Goal: Task Accomplishment & Management: Use online tool/utility

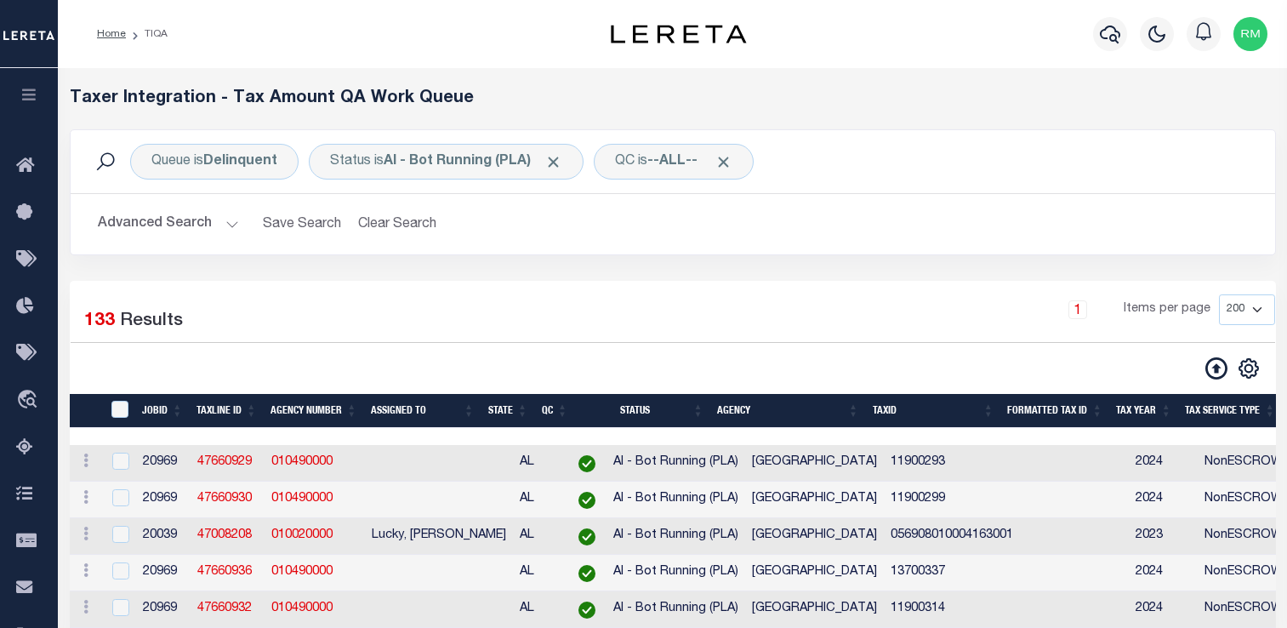
select select "200"
click at [31, 106] on button "button" at bounding box center [29, 97] width 58 height 58
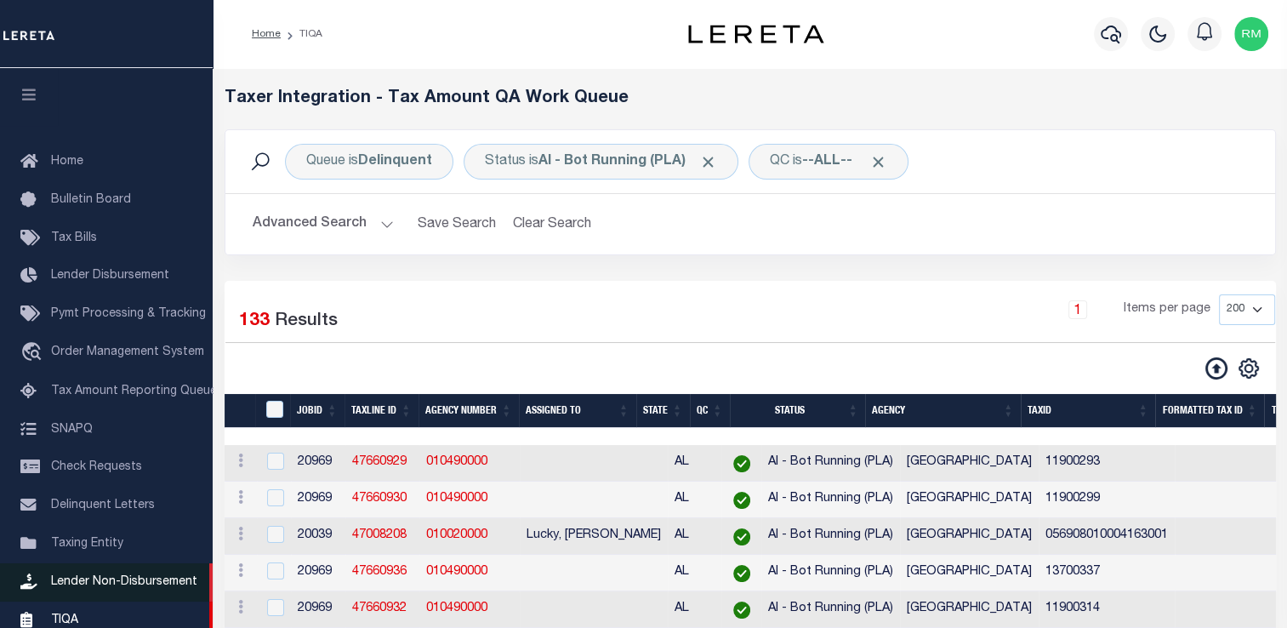
scroll to position [191, 0]
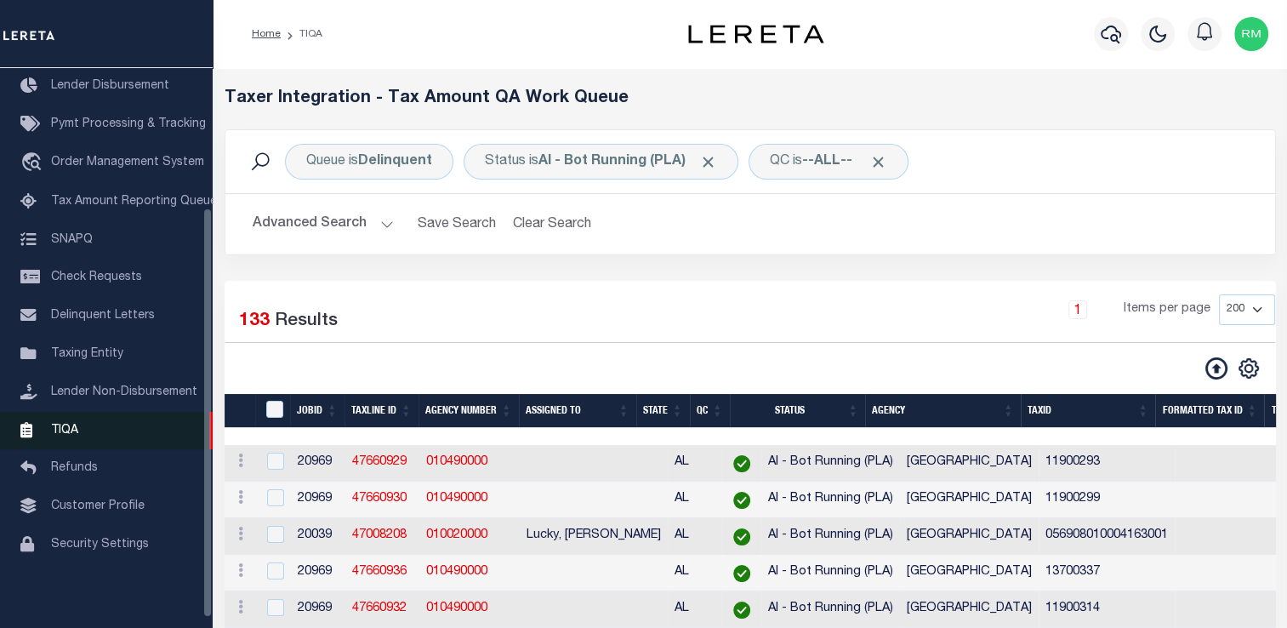
click at [77, 436] on span "TIQA" at bounding box center [64, 430] width 27 height 12
click at [77, 435] on span "TIQA" at bounding box center [64, 429] width 27 height 12
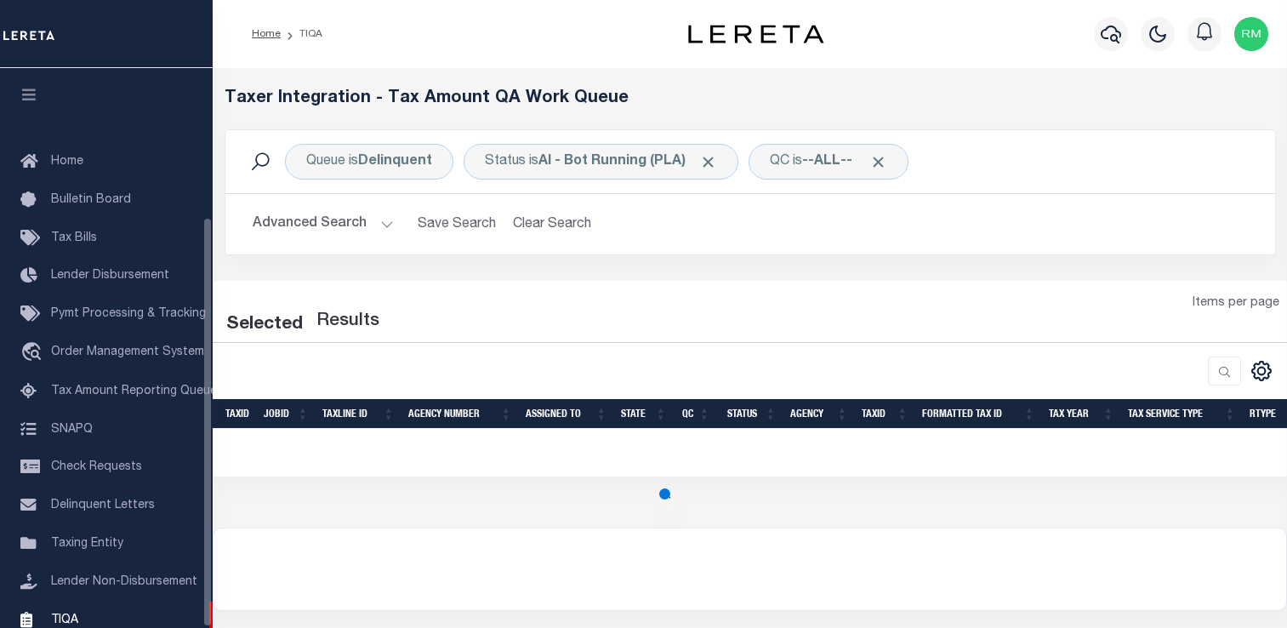
select select "200"
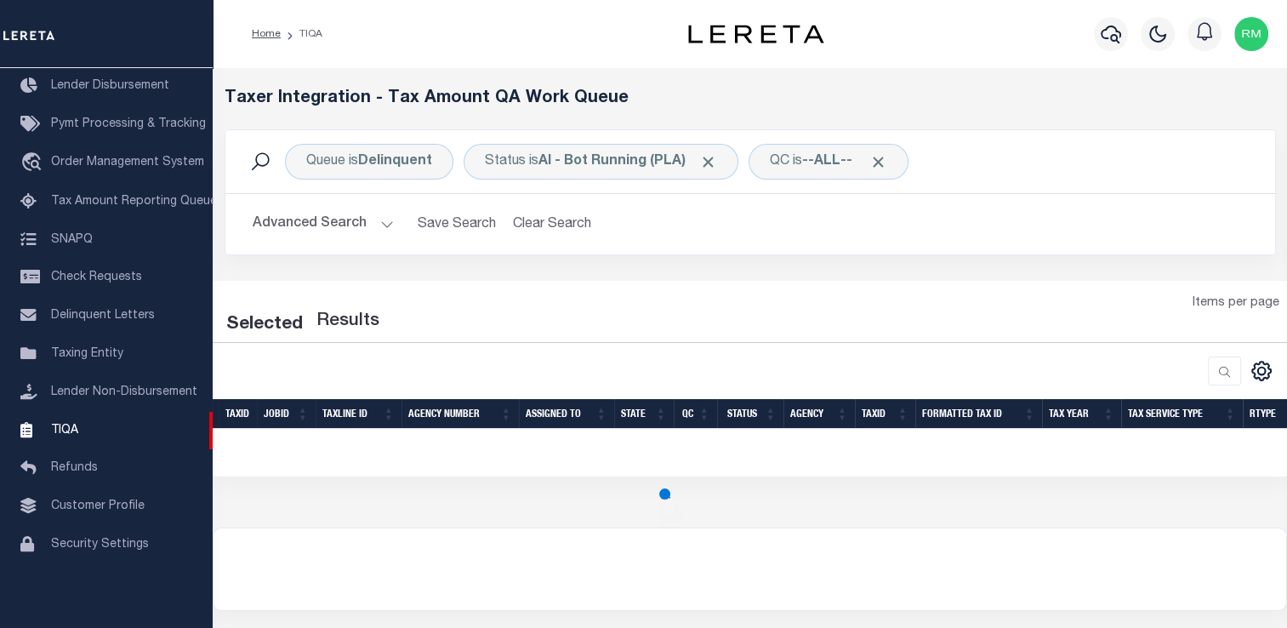
select select "200"
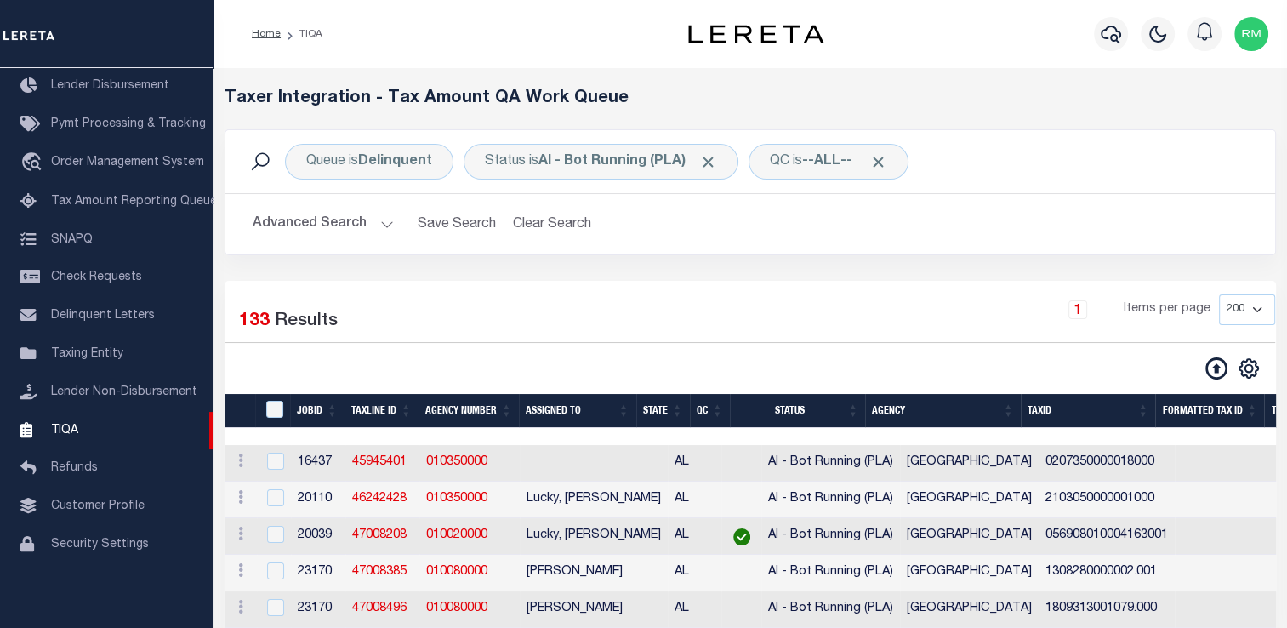
click at [767, 371] on div "CSV Export Selected Print Show Filter Show Search Columns 0: 1: TaxID 2: JobID …" at bounding box center [1012, 368] width 525 height 24
click at [273, 413] on input "TaxID" at bounding box center [274, 409] width 17 height 17
checkbox input "true"
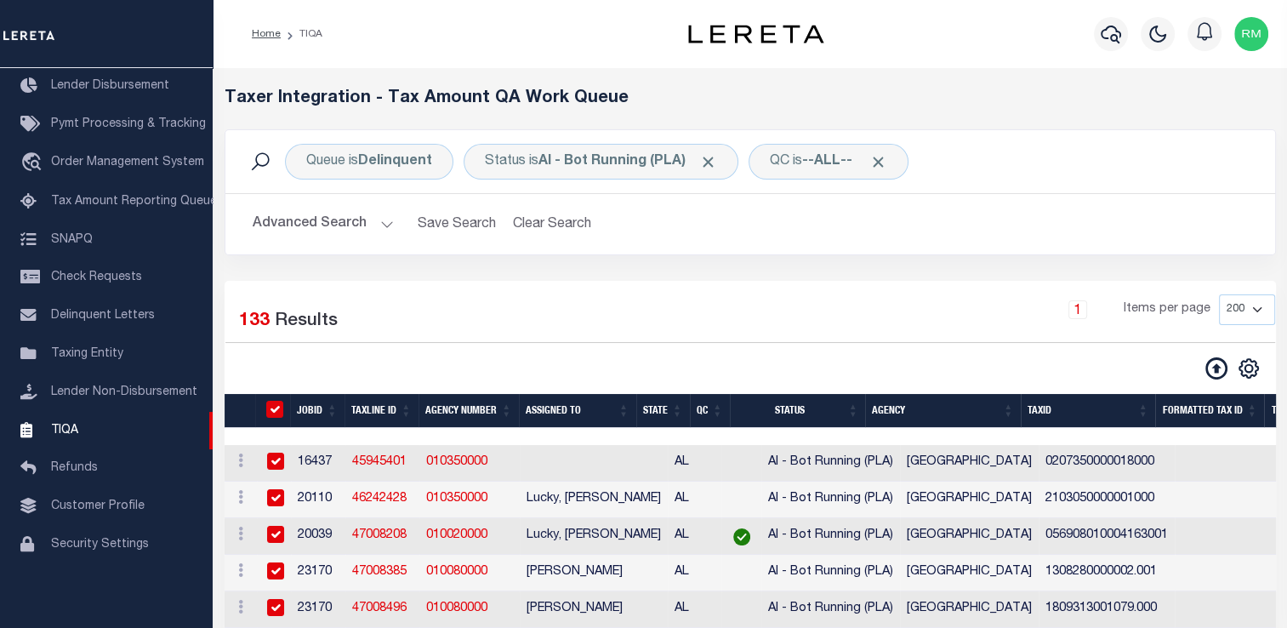
checkbox input "true"
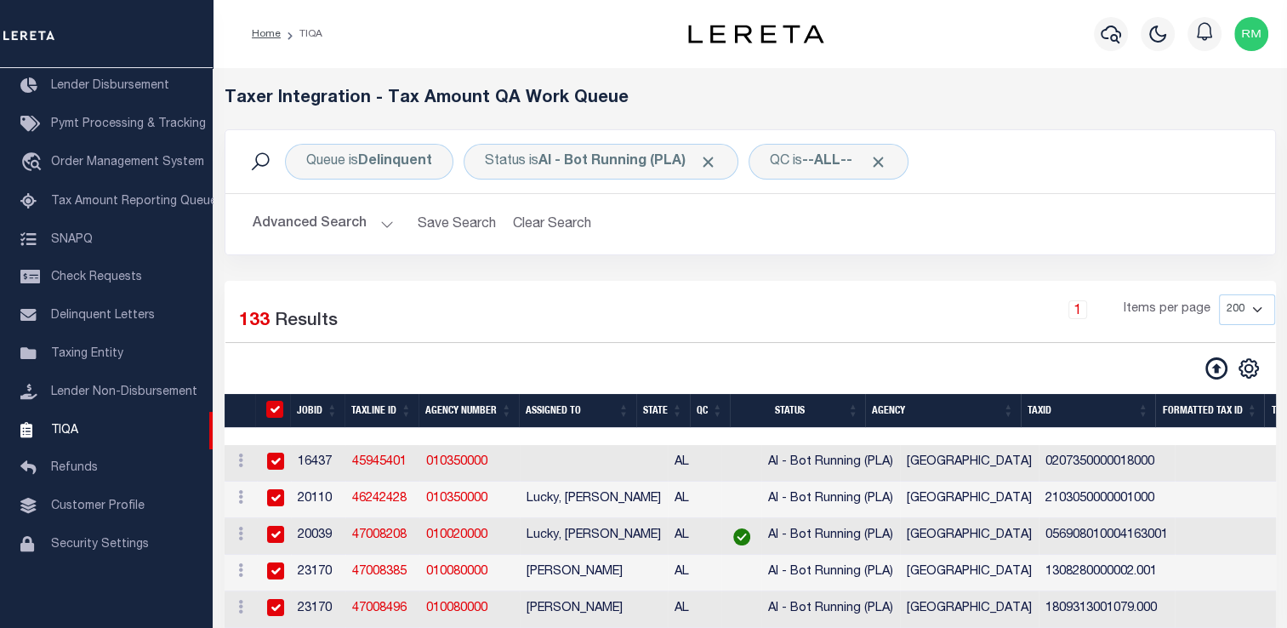
checkbox input "true"
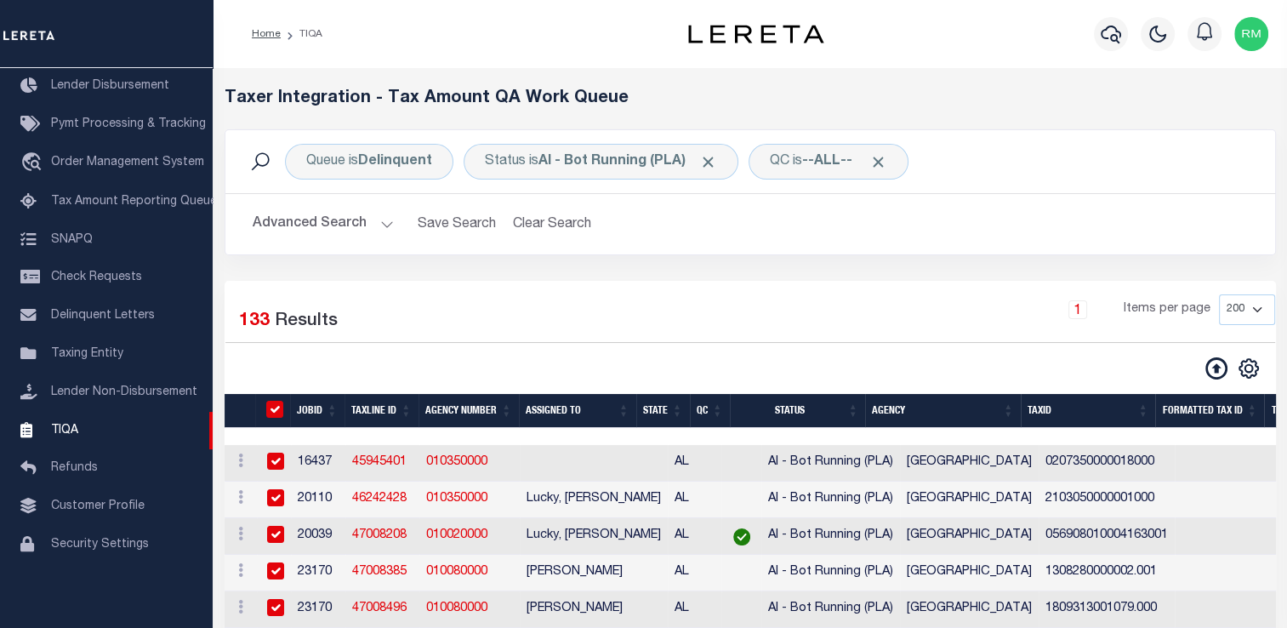
checkbox input "true"
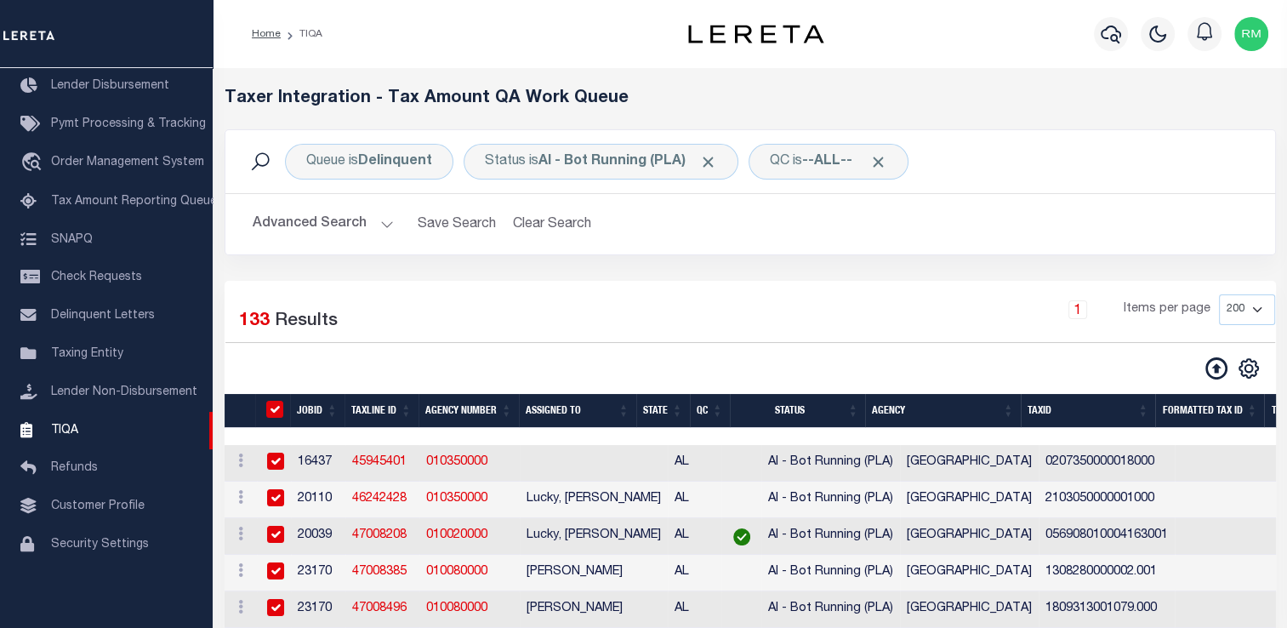
checkbox input "true"
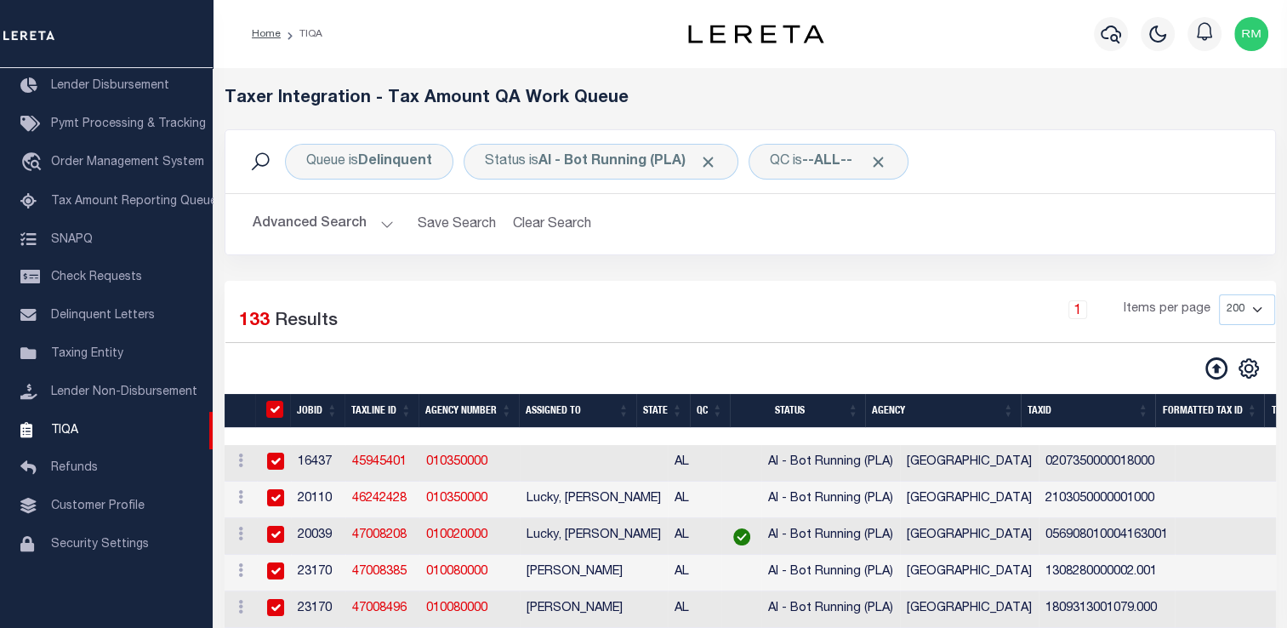
checkbox input "true"
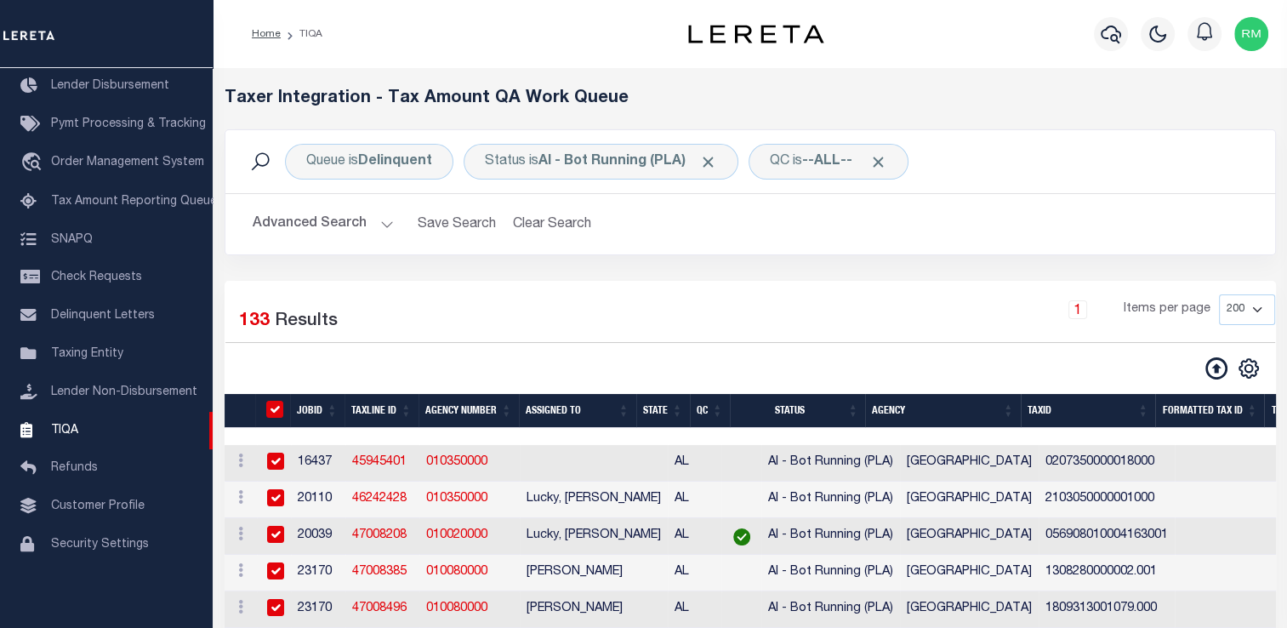
checkbox input "true"
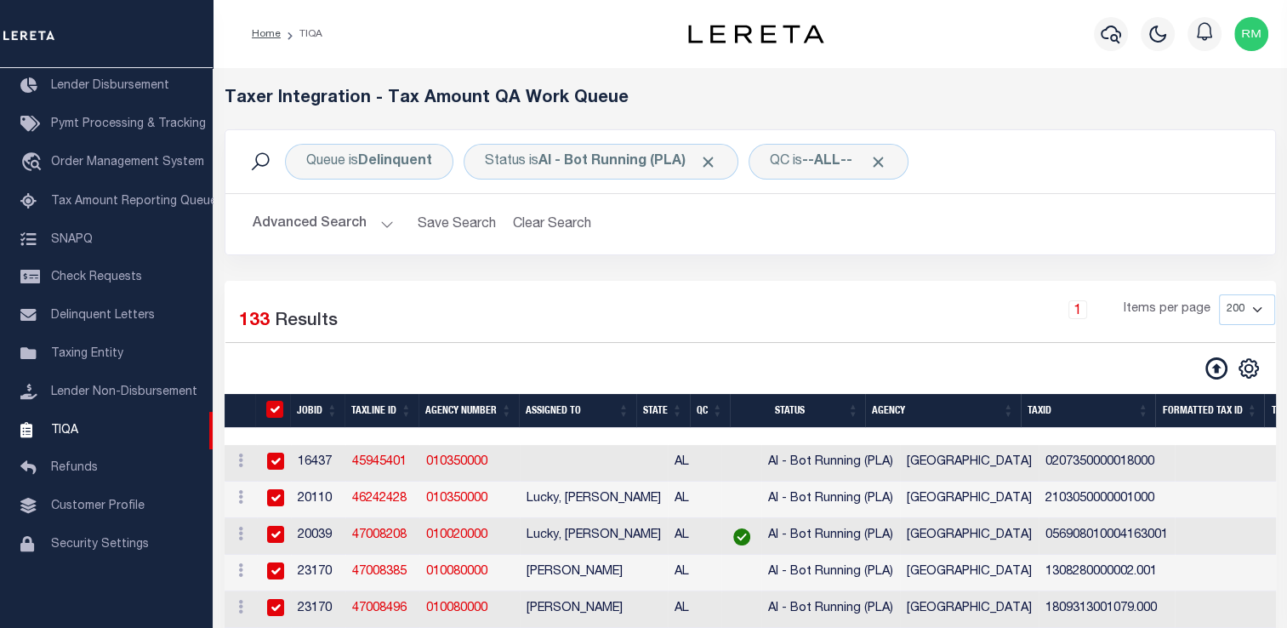
checkbox input "true"
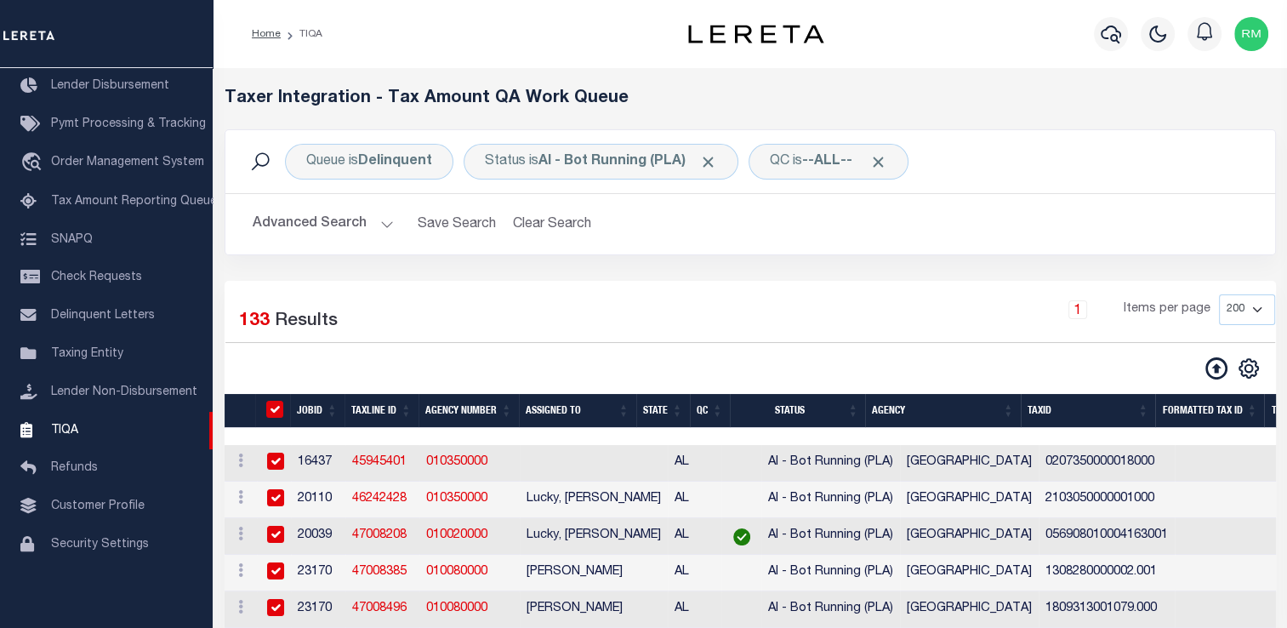
checkbox input "true"
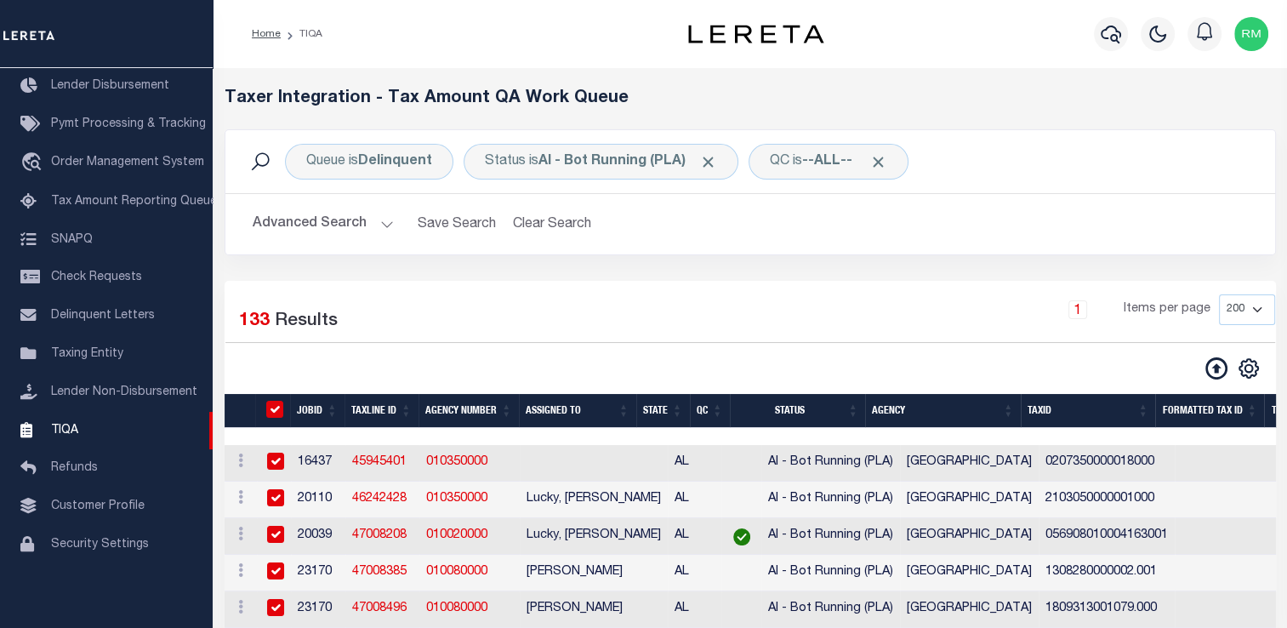
checkbox input "true"
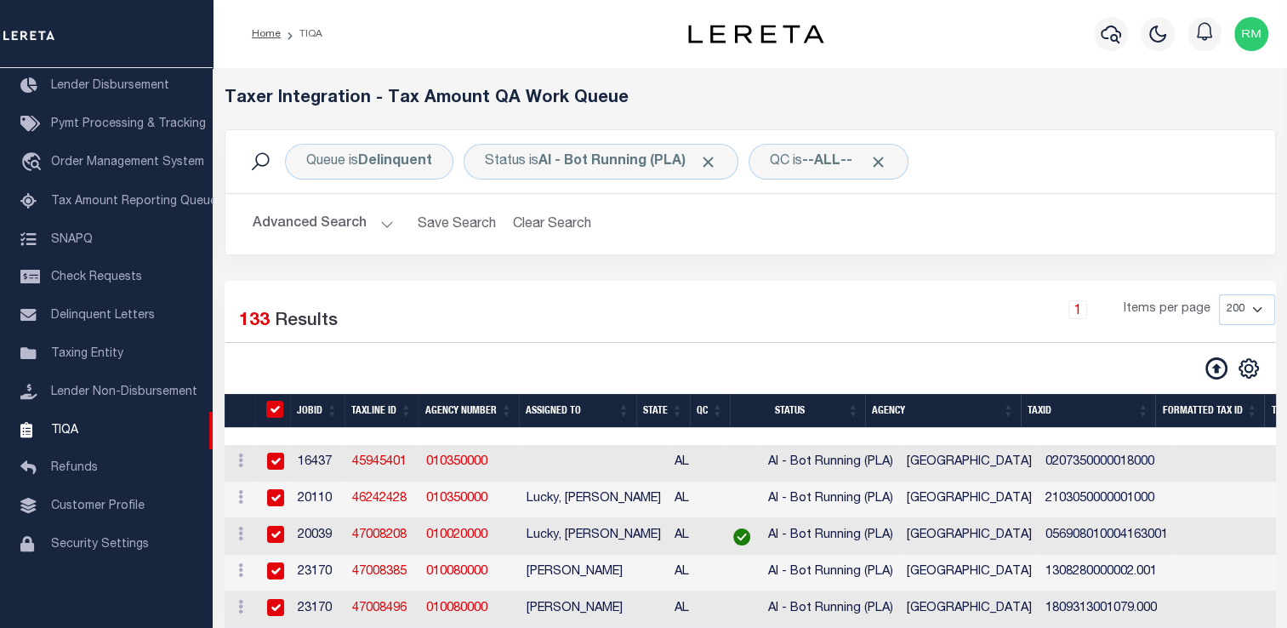
checkbox input "true"
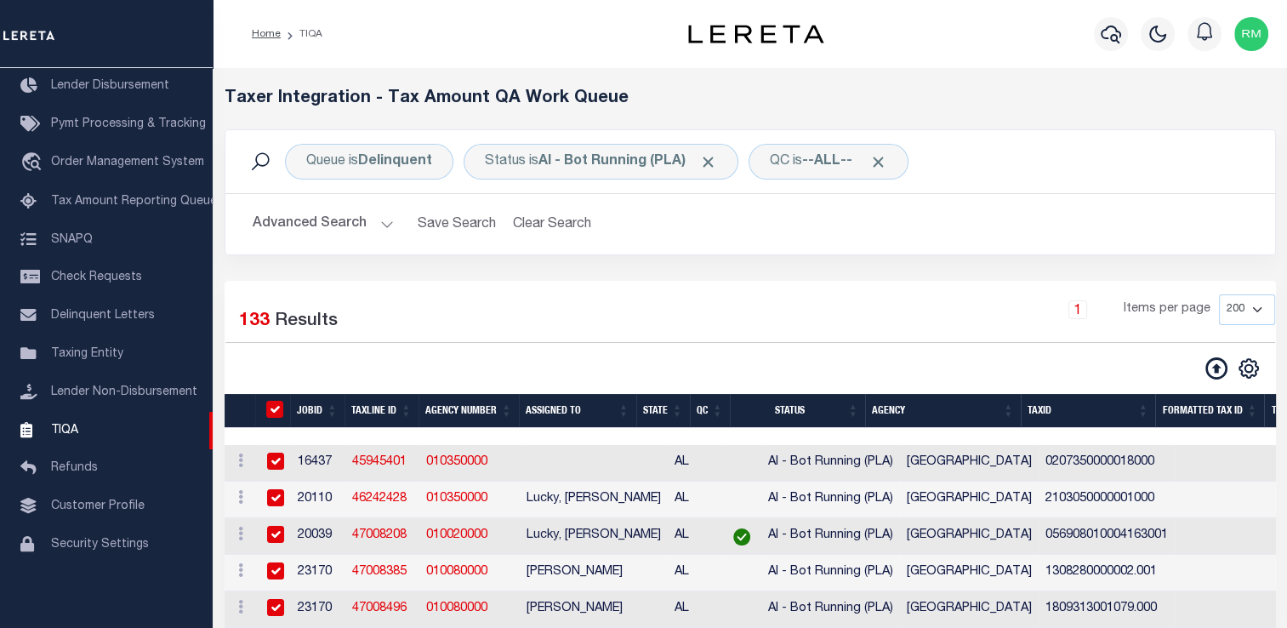
checkbox input "true"
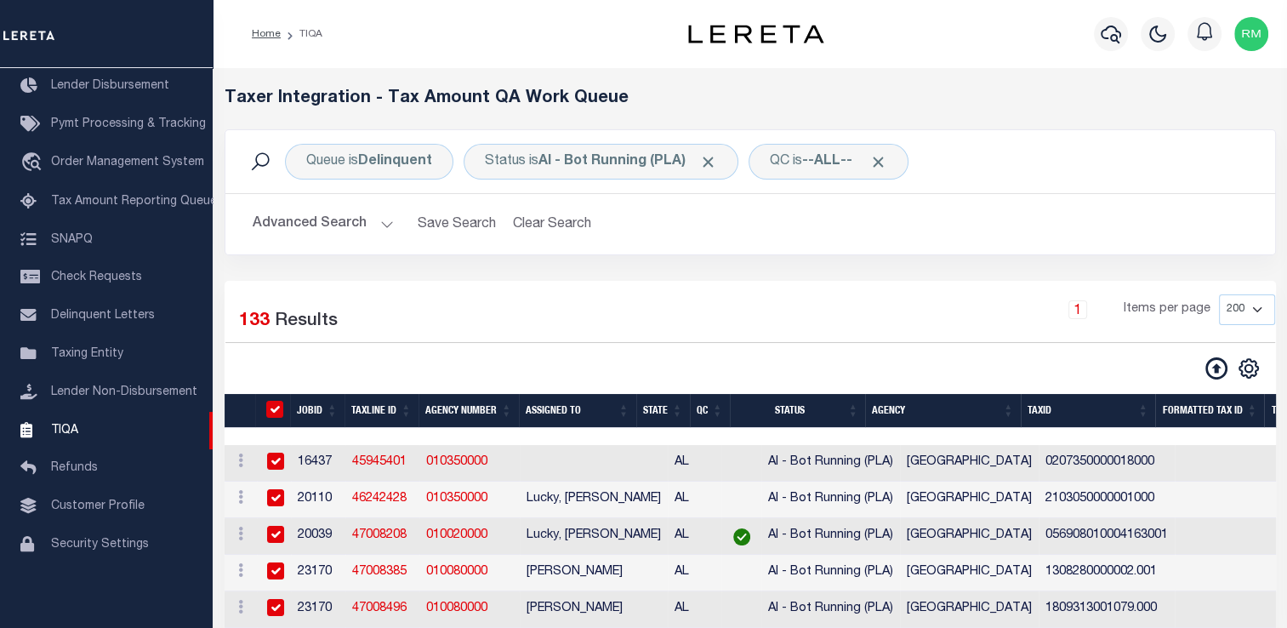
checkbox input "true"
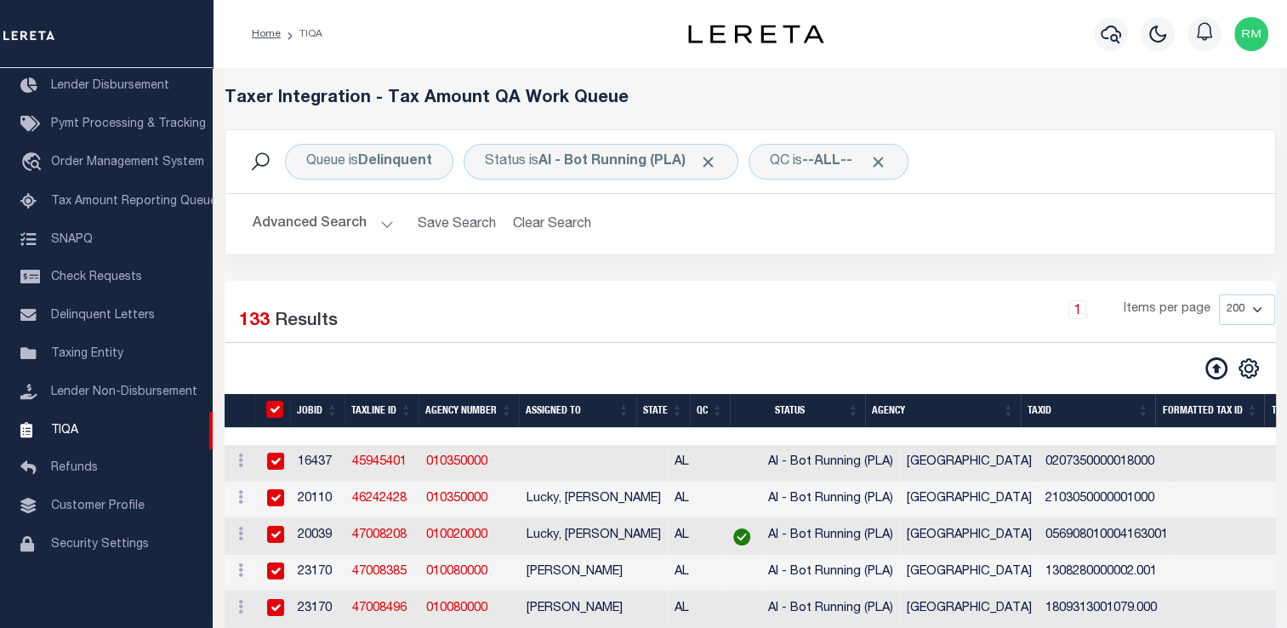
checkbox input "true"
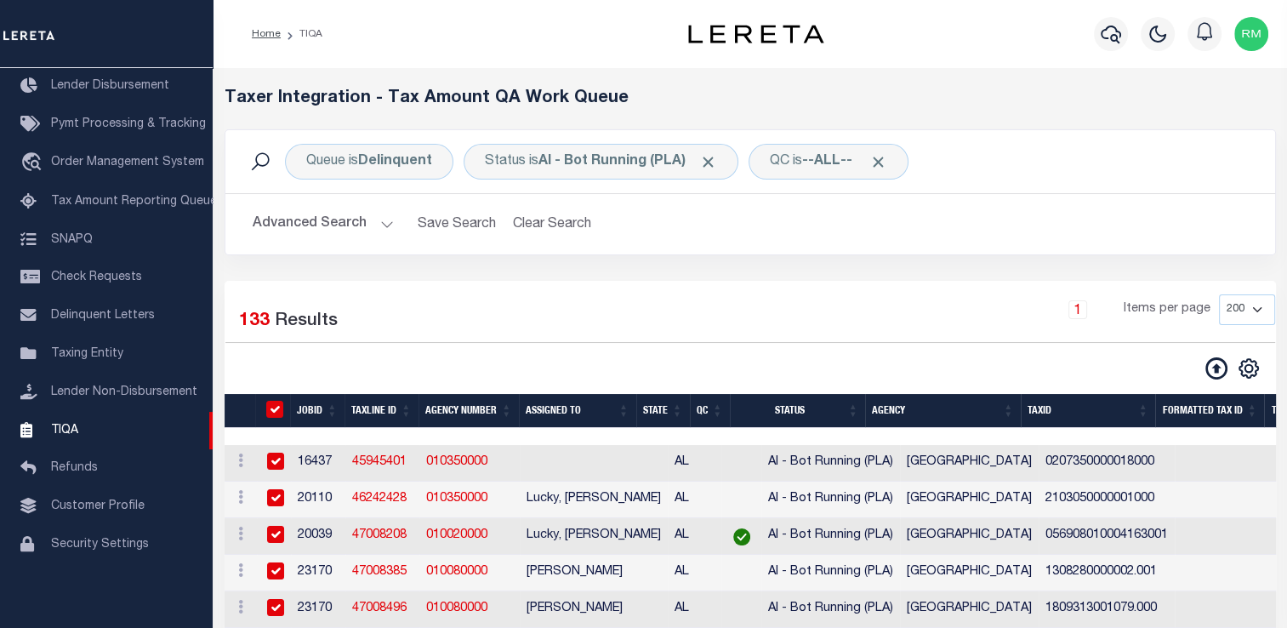
checkbox input "true"
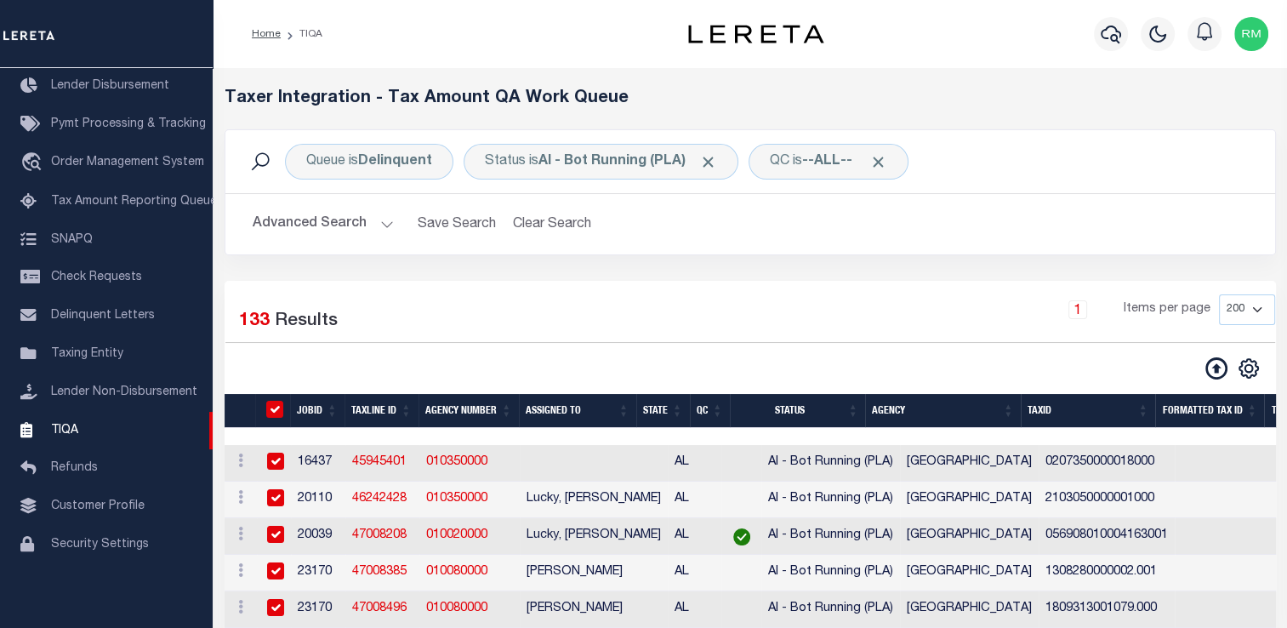
checkbox input "true"
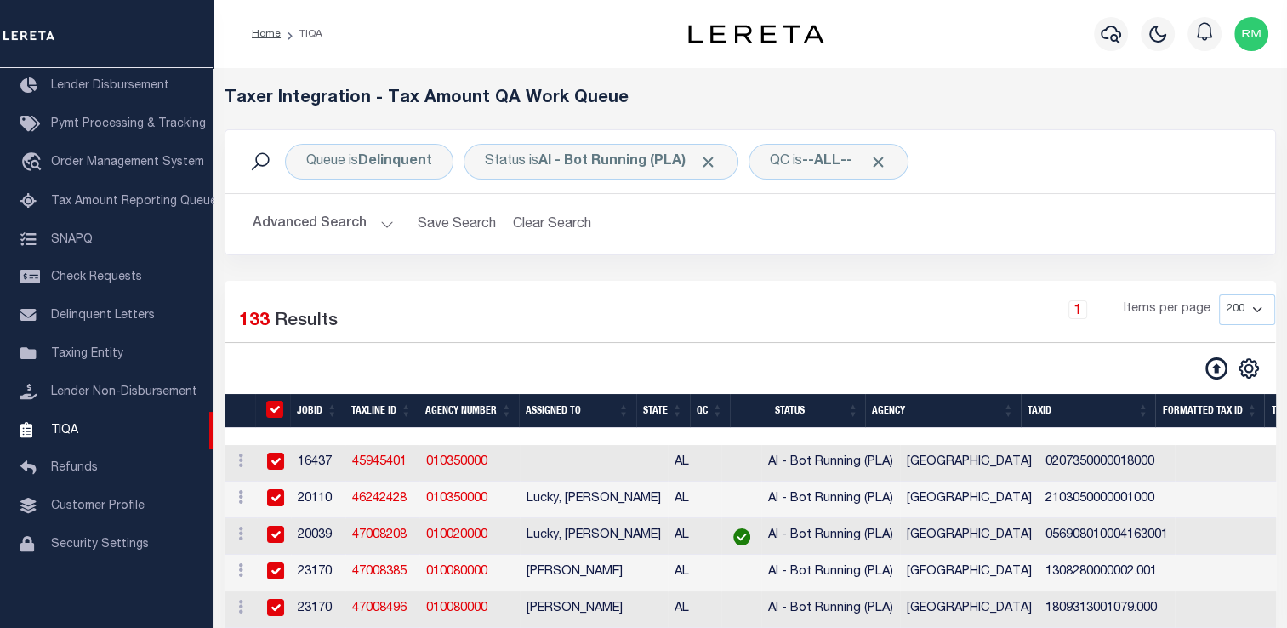
checkbox input "true"
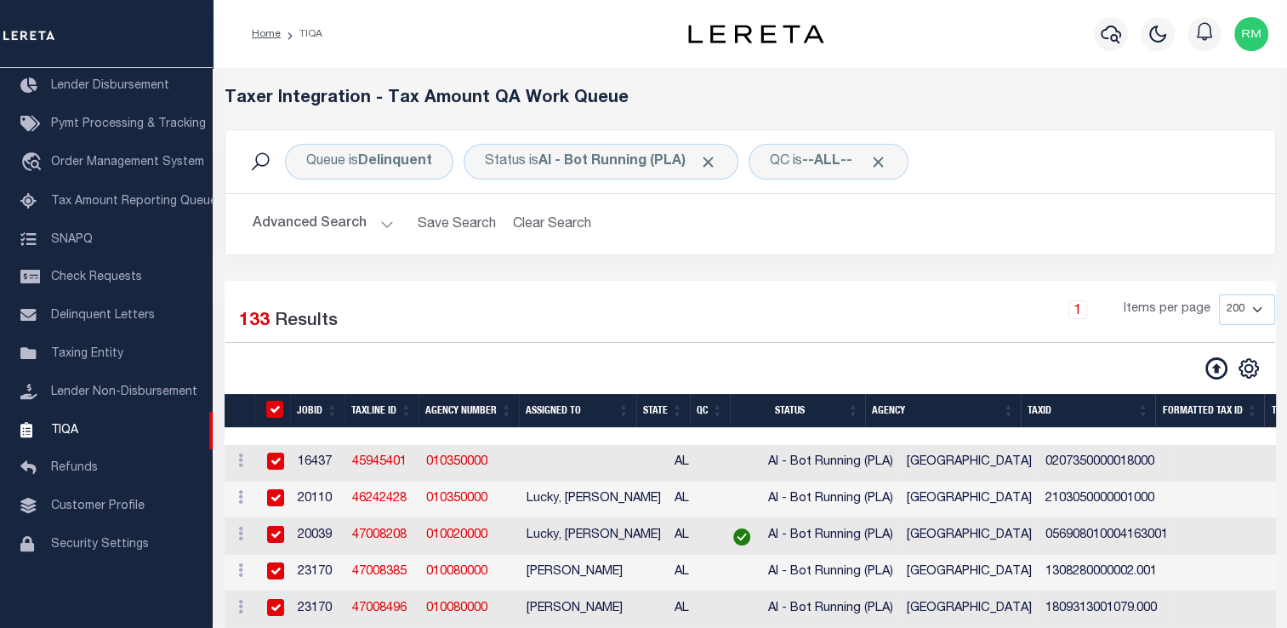
checkbox input "true"
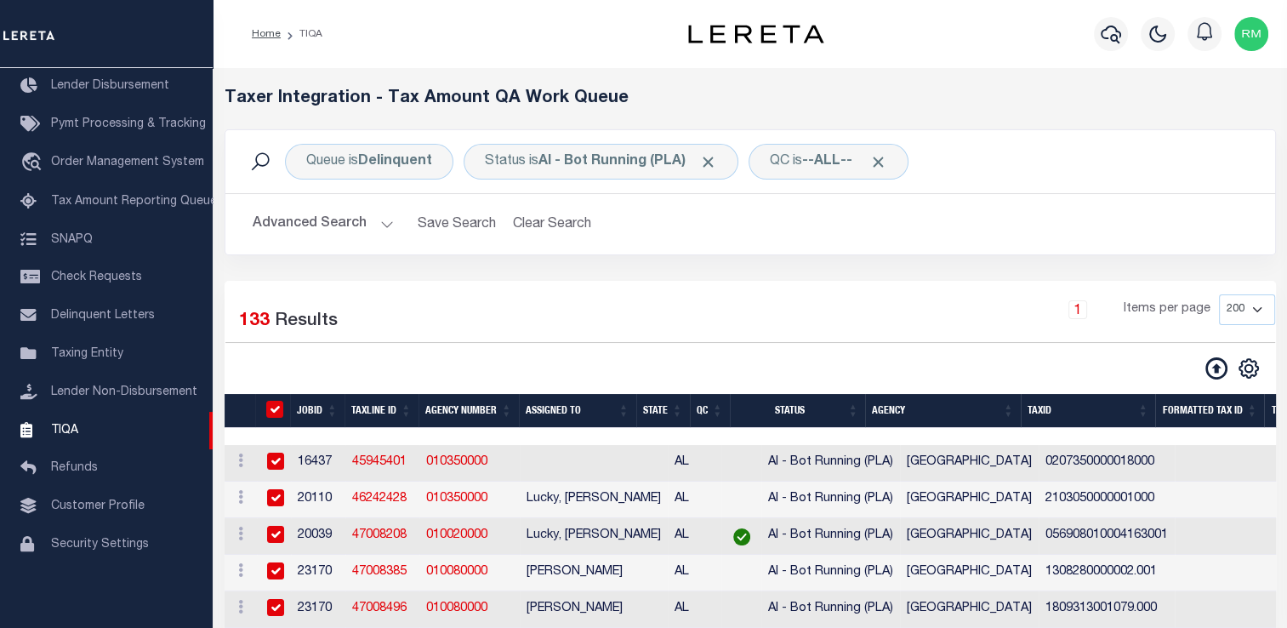
checkbox input "true"
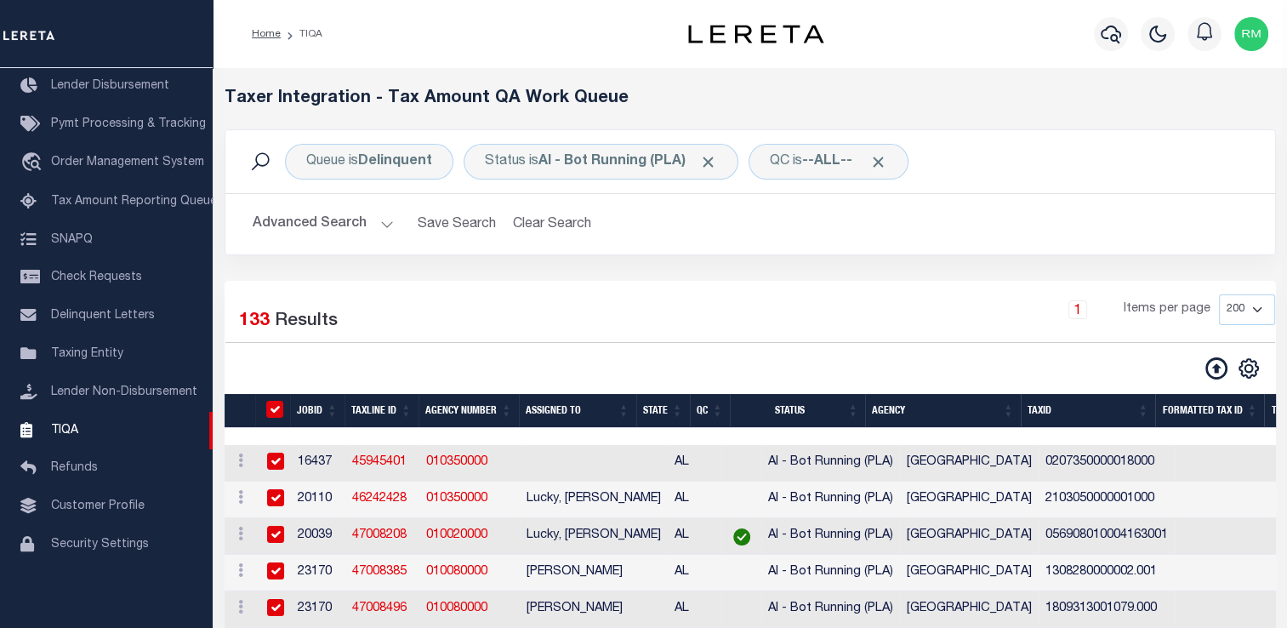
checkbox input "true"
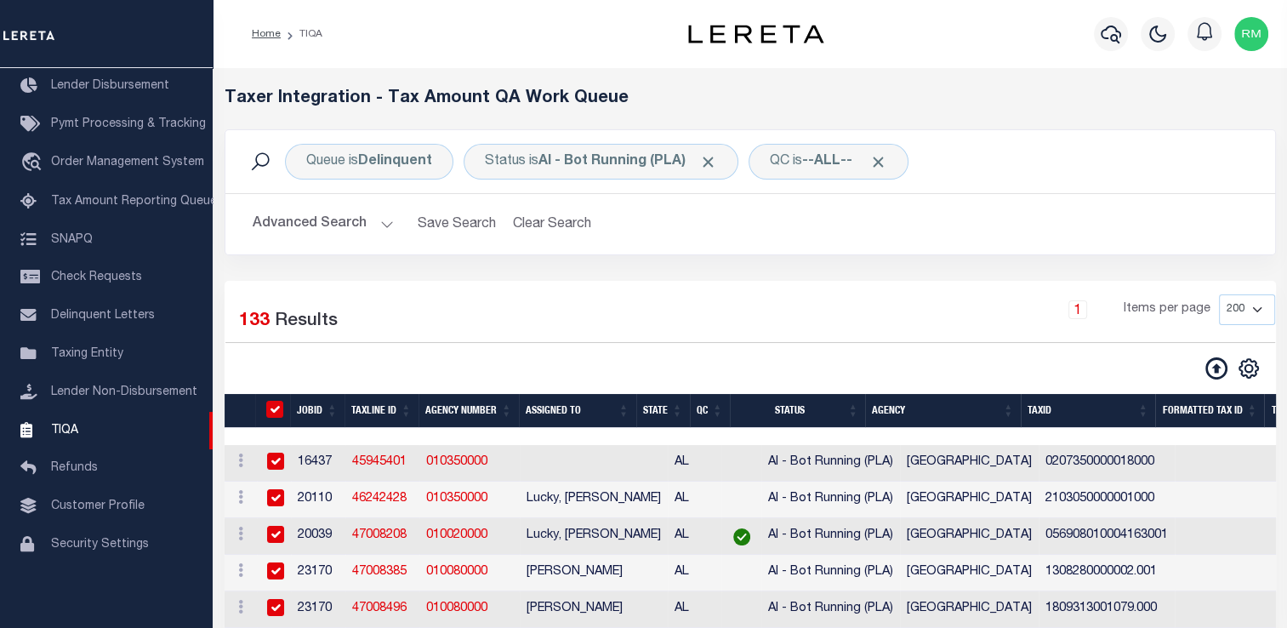
checkbox input "true"
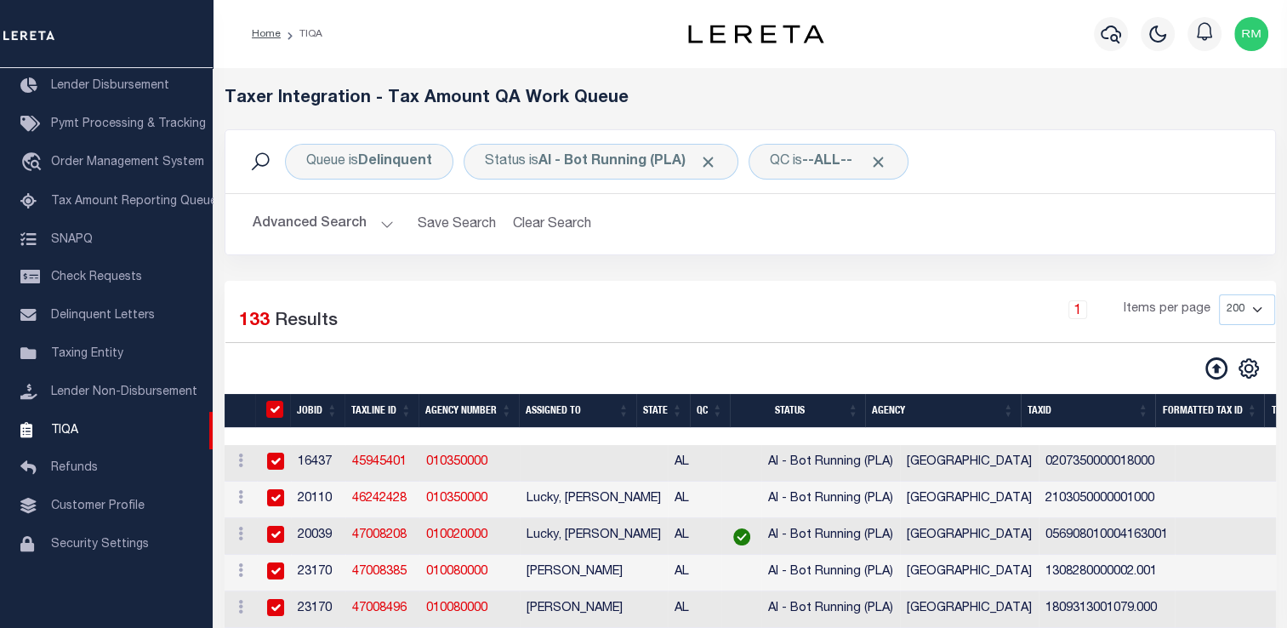
checkbox input "true"
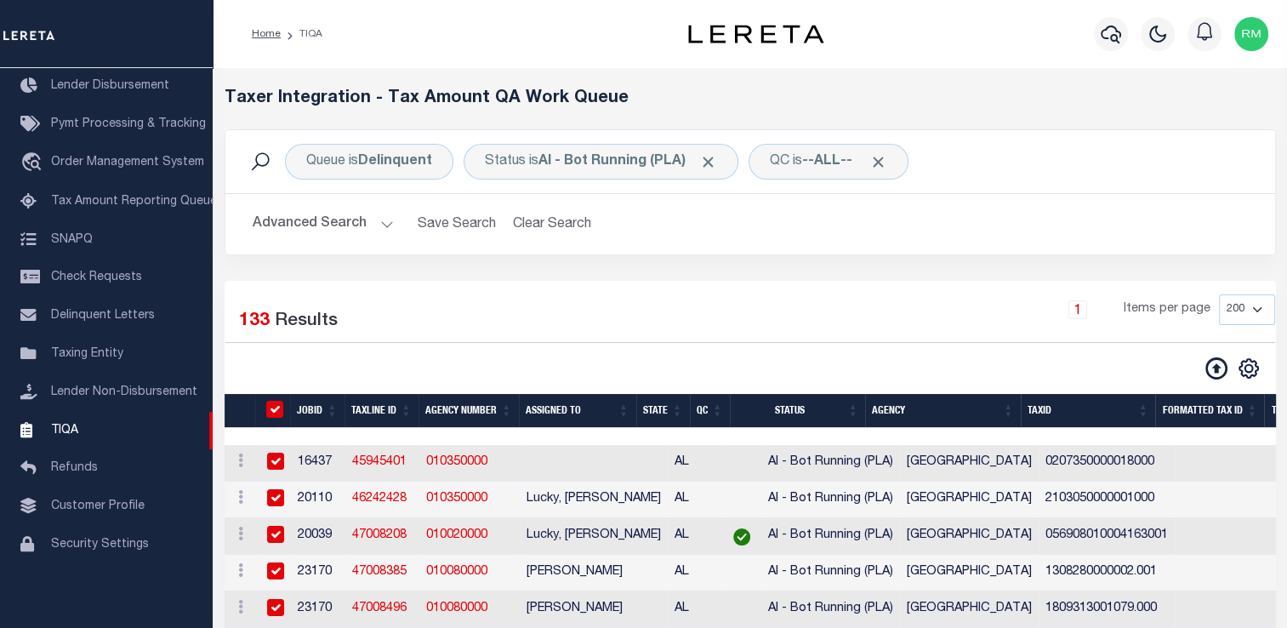
checkbox input "true"
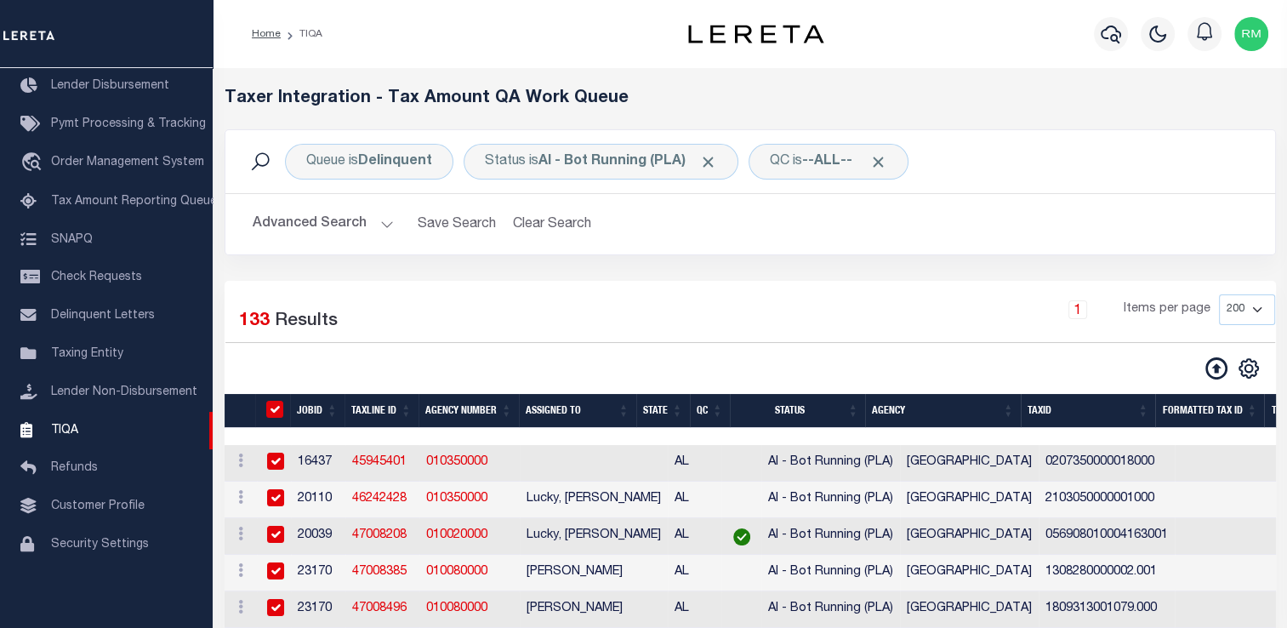
checkbox input "true"
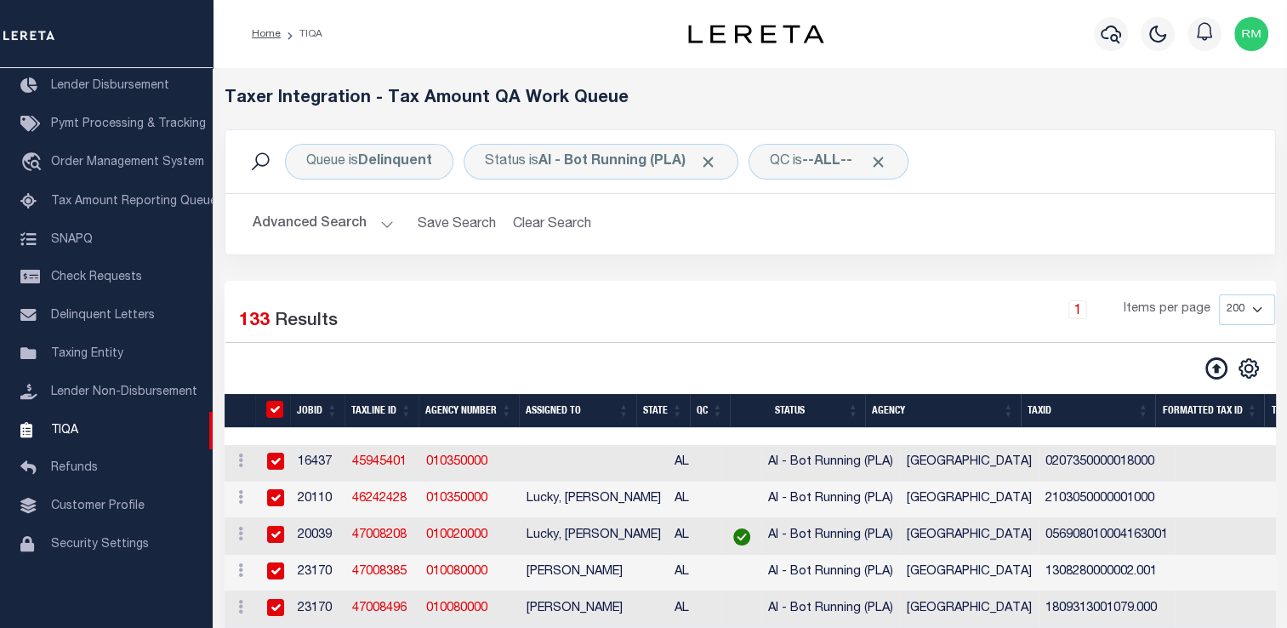
checkbox input "true"
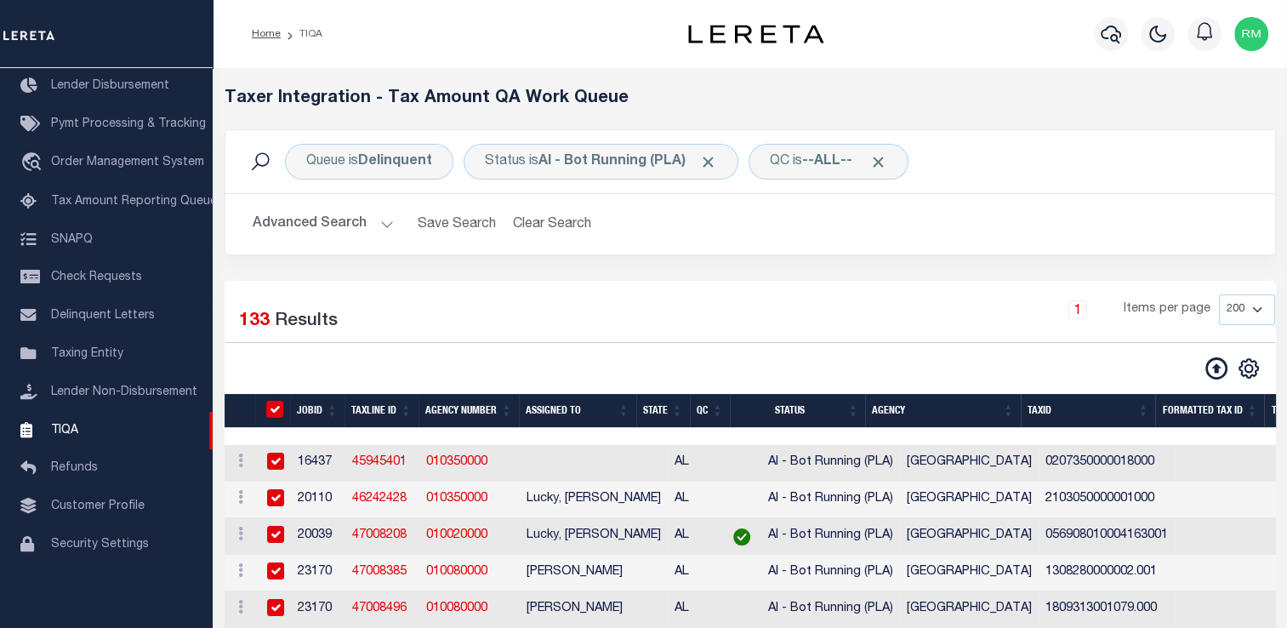
checkbox input "true"
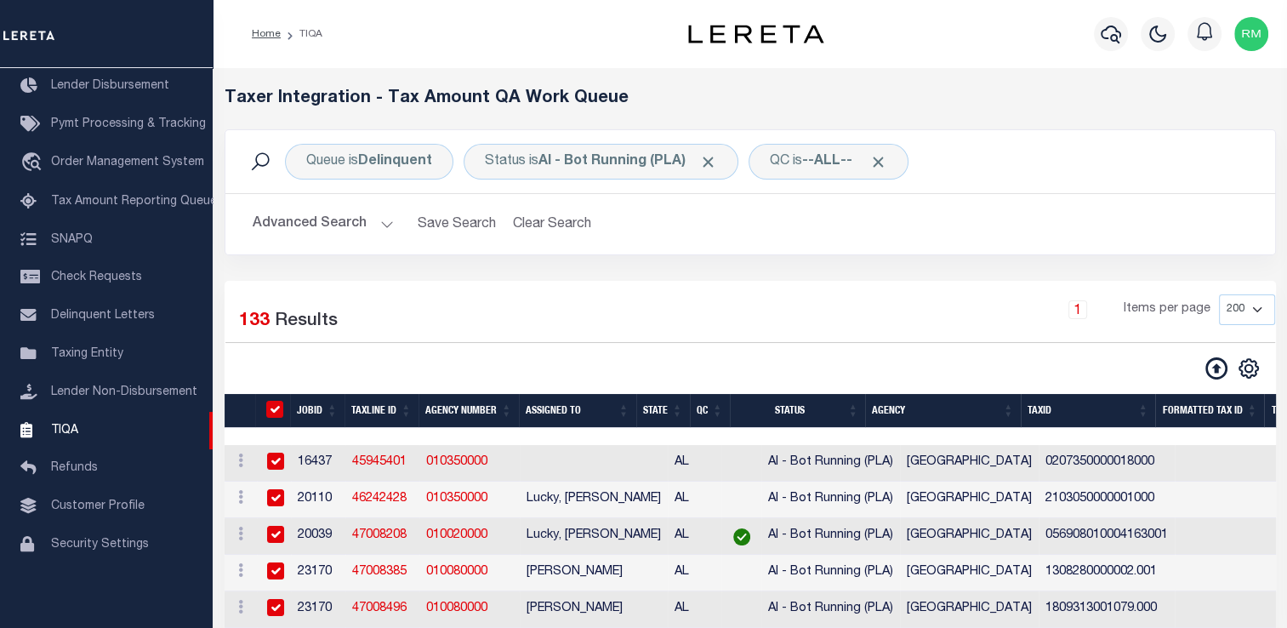
checkbox input "true"
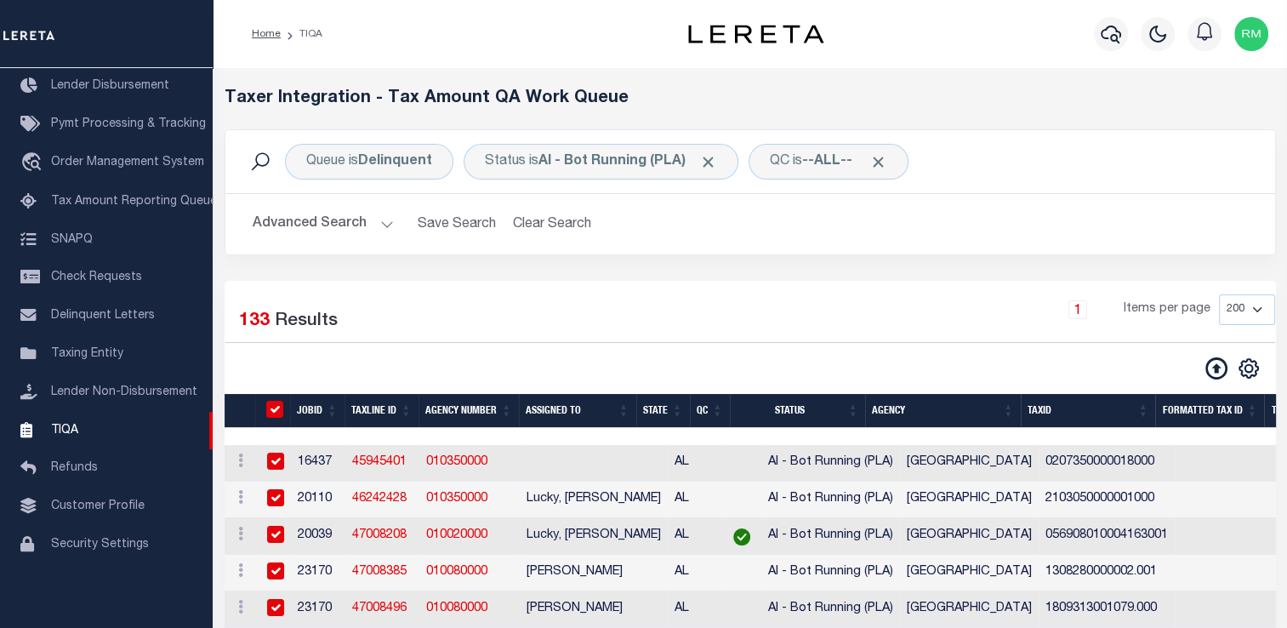
checkbox input "true"
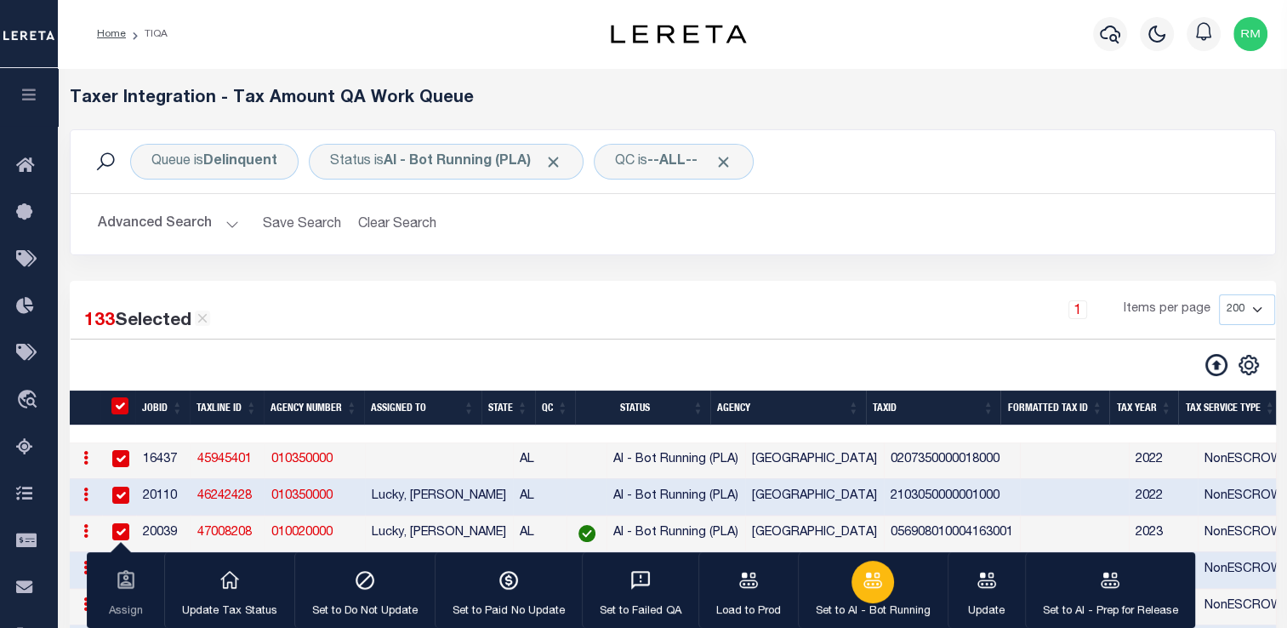
click at [880, 608] on p "Set to AI - Bot Running" at bounding box center [873, 611] width 115 height 17
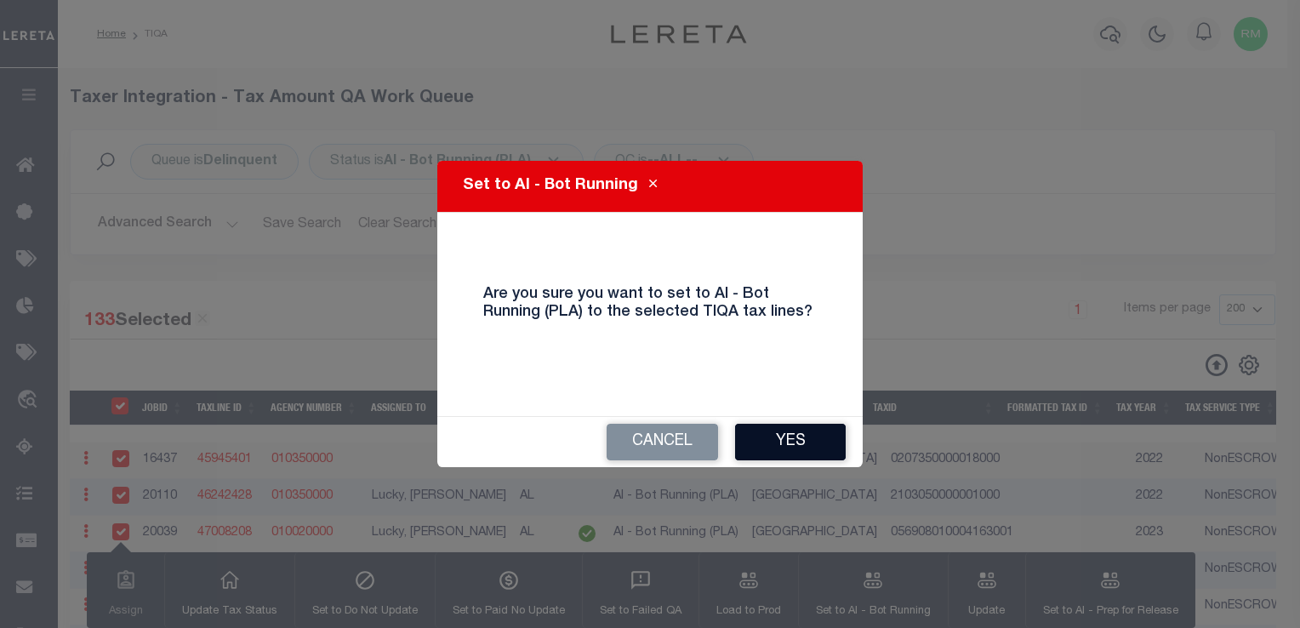
click at [788, 449] on button "Yes" at bounding box center [790, 442] width 111 height 37
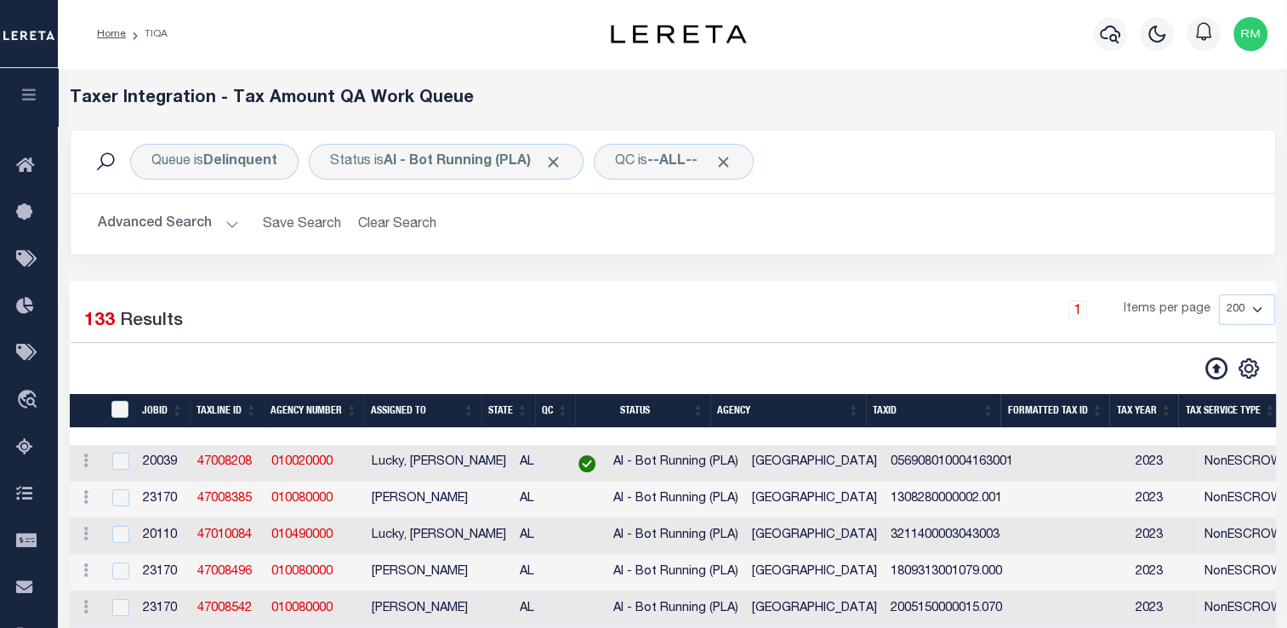
click at [190, 213] on button "Advanced Search" at bounding box center [168, 224] width 141 height 33
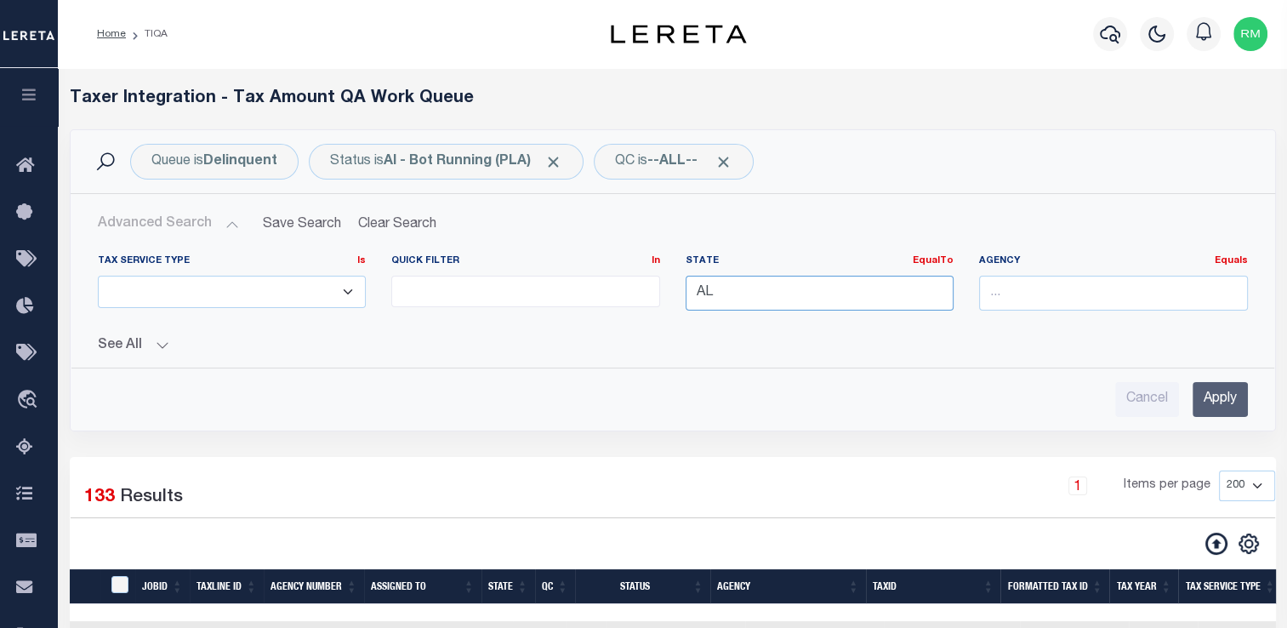
drag, startPoint x: 761, startPoint y: 286, endPoint x: 596, endPoint y: 285, distance: 165.1
click at [596, 285] on div "Tax Service Type Is Is Contains ESCROW NonESCROW Quick Filter In In View Only L…" at bounding box center [673, 289] width 1176 height 70
type input "LA"
click at [723, 345] on button "See All" at bounding box center [673, 346] width 1150 height 16
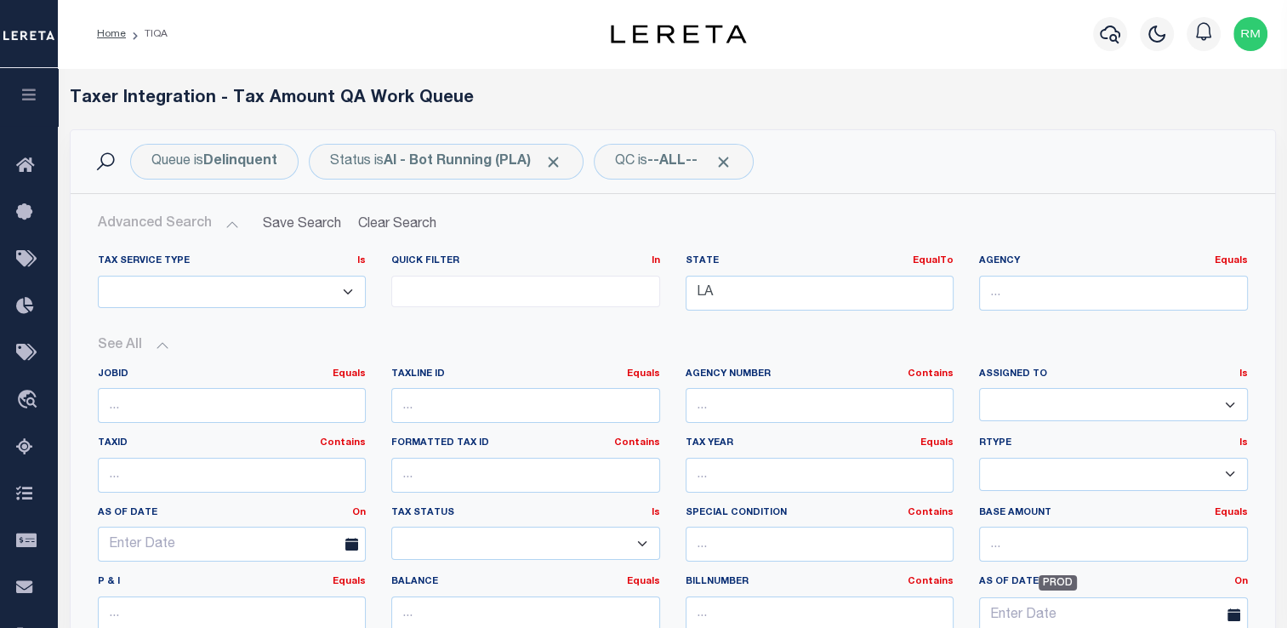
scroll to position [313, 0]
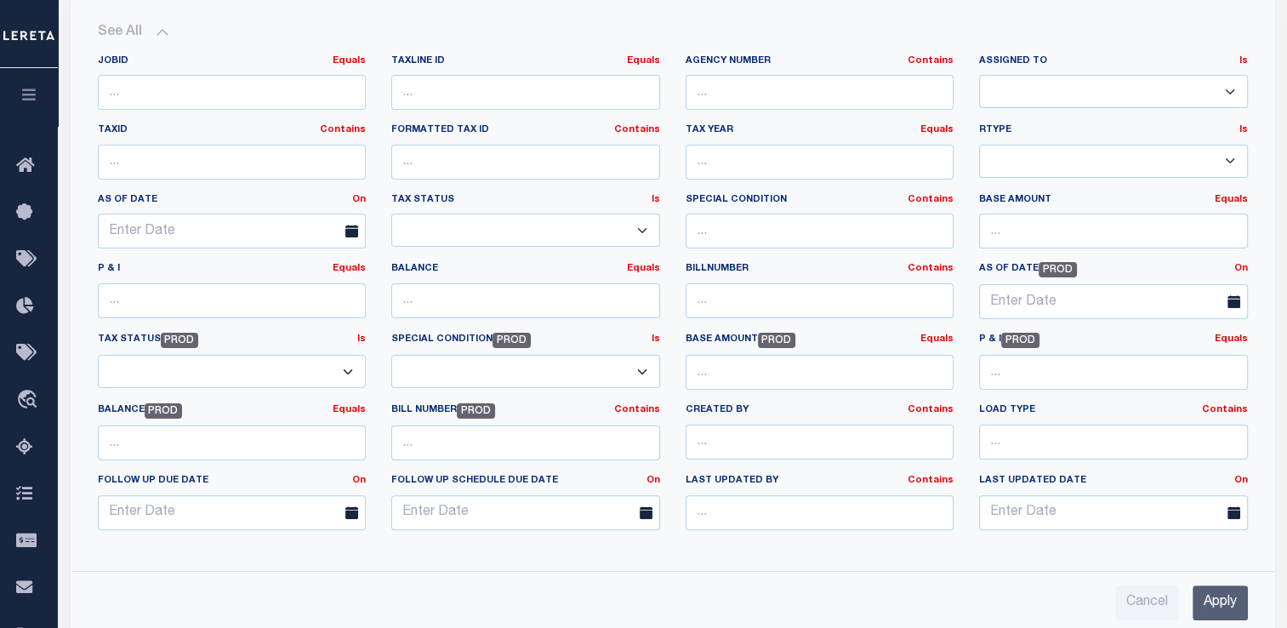
click at [1234, 600] on input "Apply" at bounding box center [1220, 602] width 55 height 35
